Goal: Task Accomplishment & Management: Manage account settings

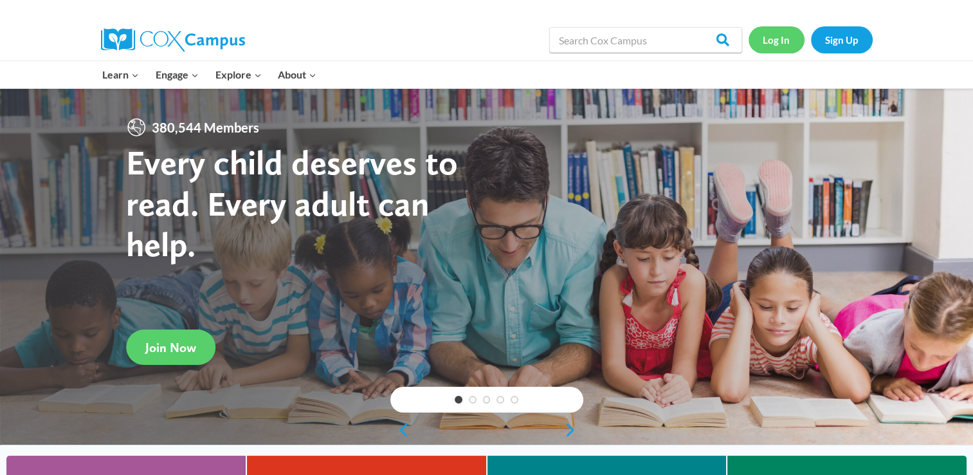
click at [762, 41] on link "Log In" at bounding box center [777, 39] width 56 height 26
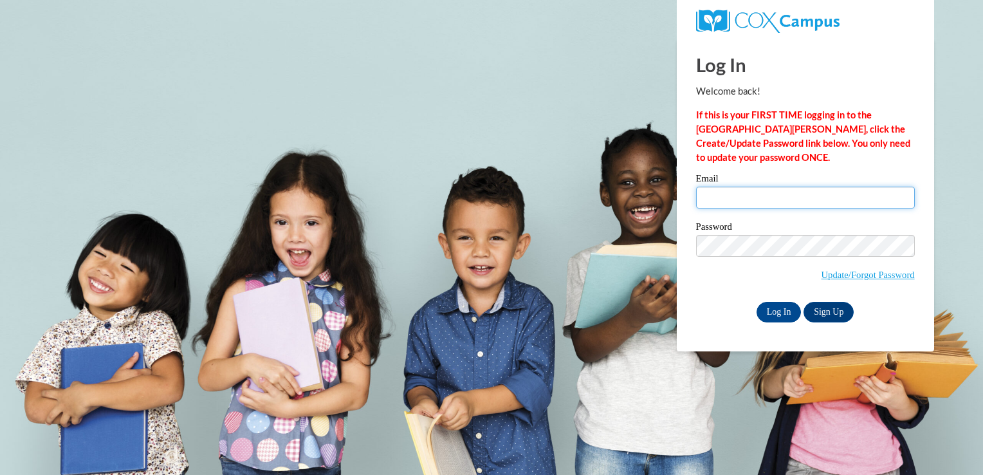
click at [721, 196] on input "Email" at bounding box center [805, 198] width 219 height 22
type input "[EMAIL_ADDRESS][DOMAIN_NAME]"
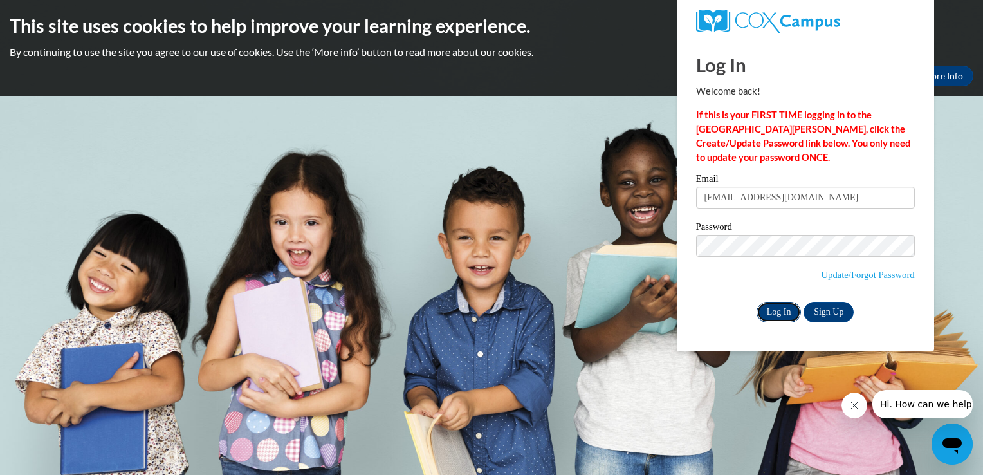
click at [772, 310] on input "Log In" at bounding box center [779, 312] width 45 height 21
